Goal: Task Accomplishment & Management: Complete application form

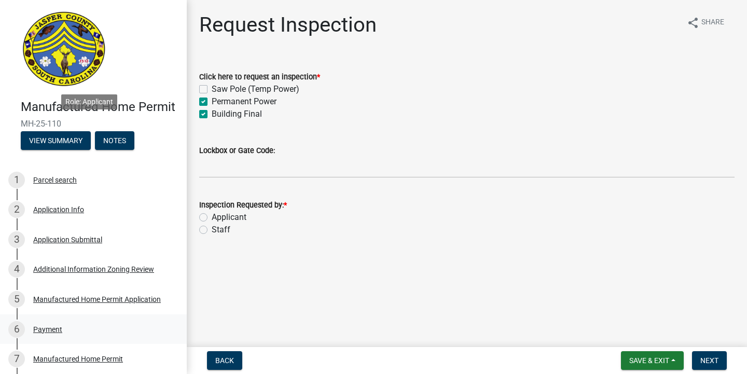
scroll to position [213, 0]
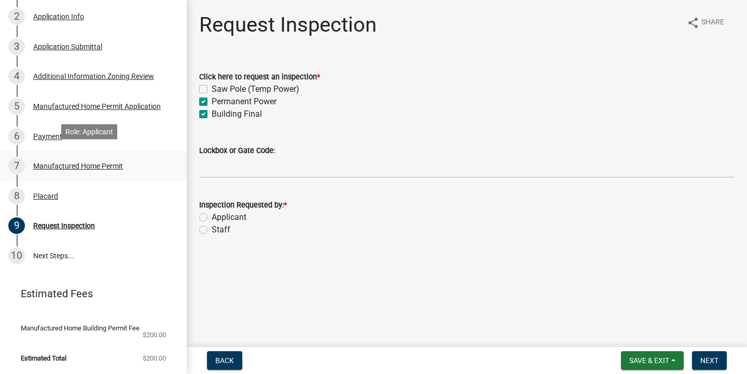
click at [58, 162] on div "Manufactured Home Permit" at bounding box center [78, 165] width 90 height 7
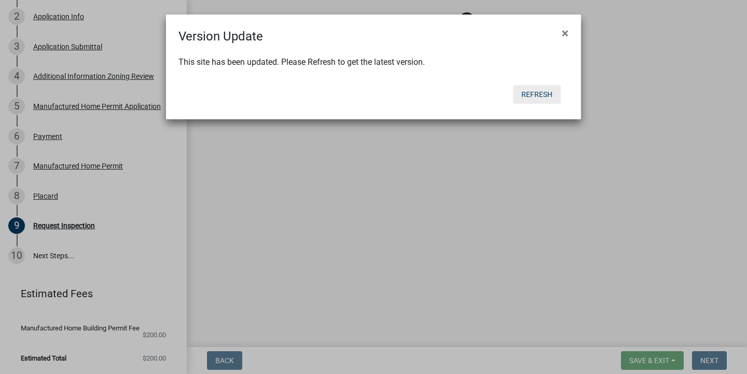
click at [533, 97] on button "Refresh" at bounding box center [537, 94] width 48 height 19
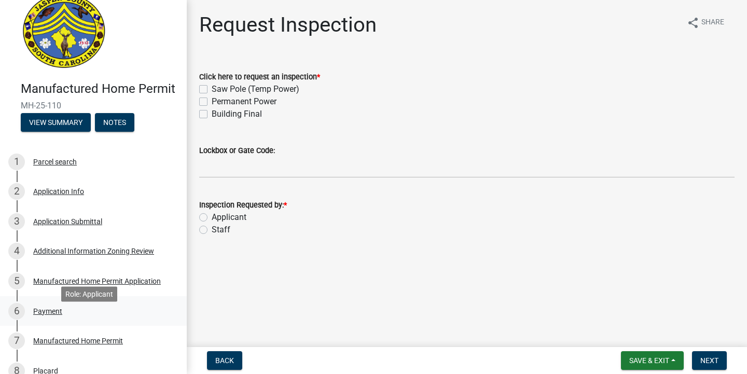
scroll to position [21, 0]
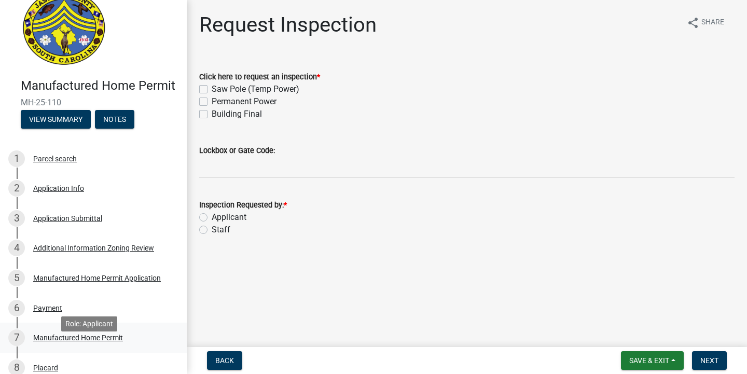
click at [67, 341] on div "Manufactured Home Permit" at bounding box center [78, 337] width 90 height 7
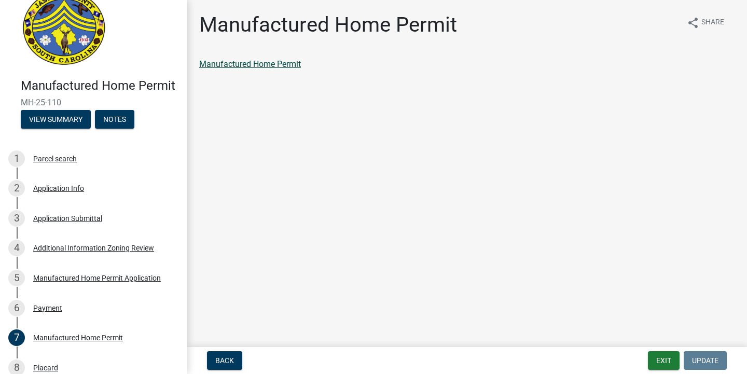
click at [272, 63] on link "Manufactured Home Permit" at bounding box center [250, 64] width 102 height 10
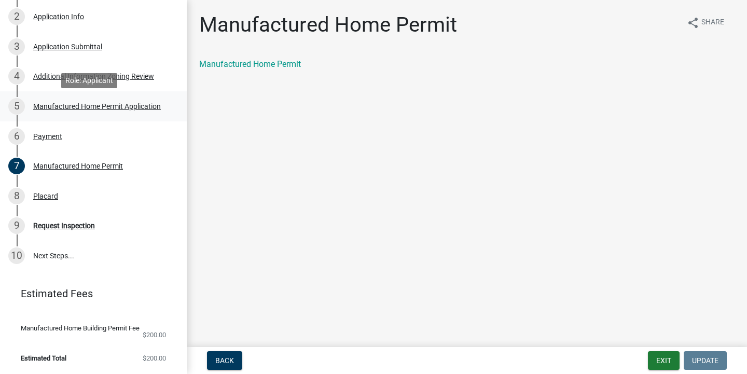
scroll to position [214, 0]
click at [60, 222] on div "Request Inspection" at bounding box center [64, 225] width 62 height 7
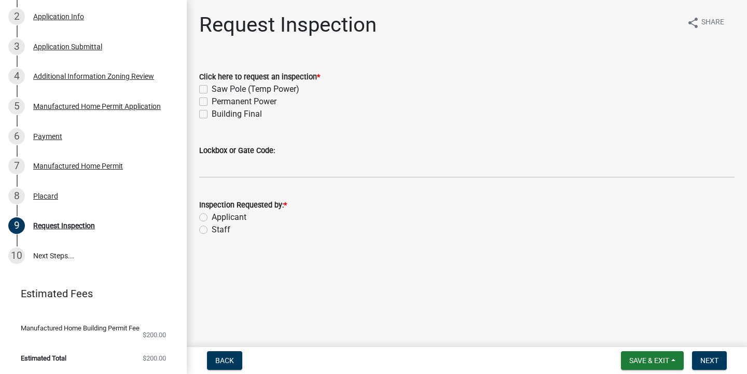
click at [229, 114] on label "Building Final" at bounding box center [237, 114] width 50 height 12
click at [218, 114] on input "Building Final" at bounding box center [215, 111] width 7 height 7
checkbox input "true"
checkbox input "false"
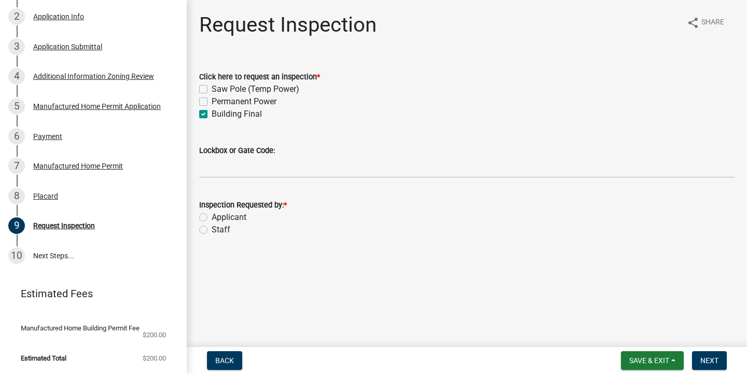
checkbox input "true"
click at [227, 103] on label "Permanent Power" at bounding box center [244, 101] width 65 height 12
click at [218, 102] on input "Permanent Power" at bounding box center [215, 98] width 7 height 7
checkbox input "true"
checkbox input "false"
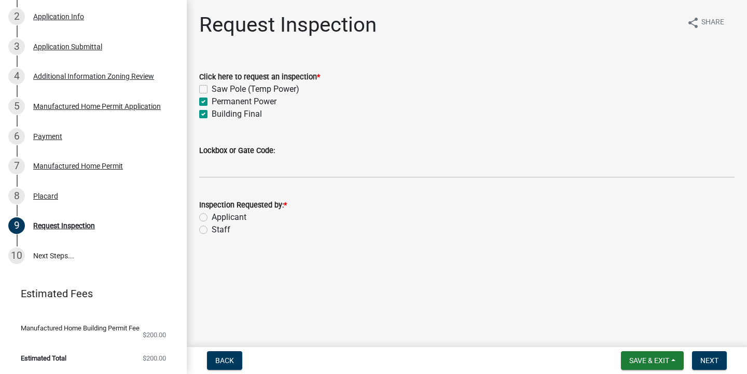
checkbox input "true"
click at [225, 218] on label "Applicant" at bounding box center [229, 217] width 35 height 12
click at [218, 218] on input "Applicant" at bounding box center [215, 214] width 7 height 7
radio input "true"
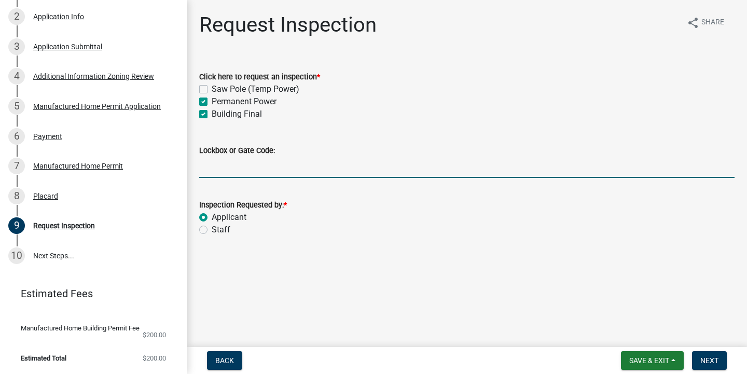
click at [248, 172] on input "Lockbox or Gate Code:" at bounding box center [466, 167] width 535 height 21
